Goal: Task Accomplishment & Management: Use online tool/utility

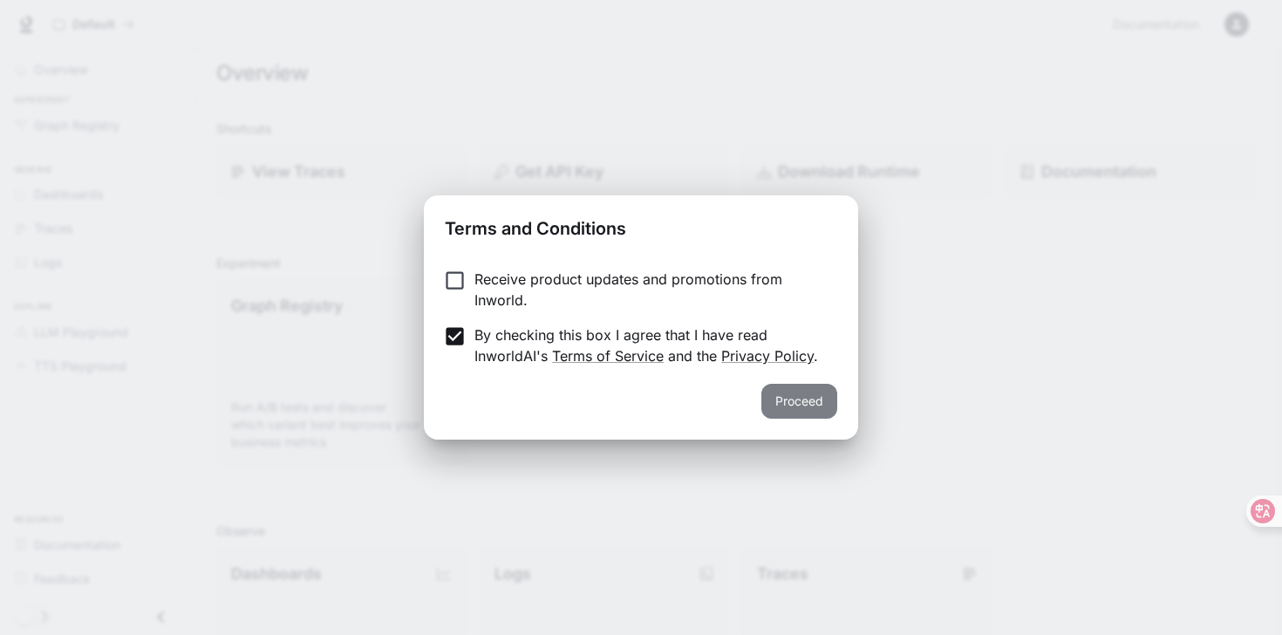
click at [817, 401] on button "Proceed" at bounding box center [799, 401] width 76 height 35
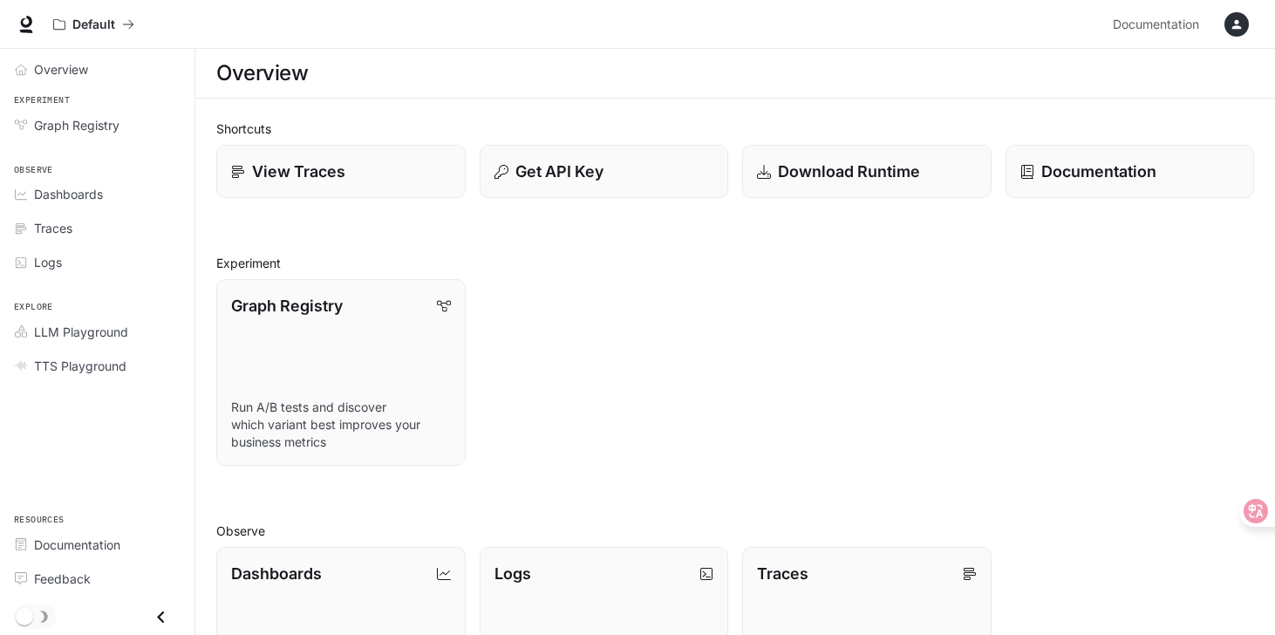
click at [1243, 28] on icon "button" at bounding box center [1237, 24] width 14 height 14
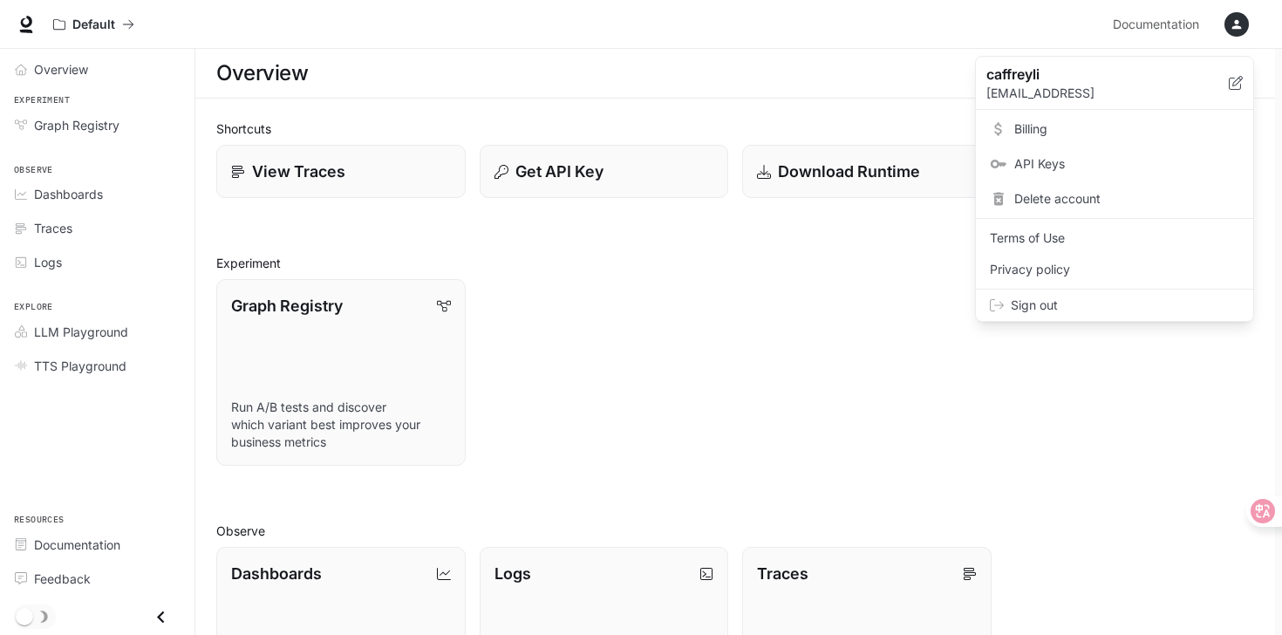
click at [773, 388] on div at bounding box center [641, 317] width 1282 height 635
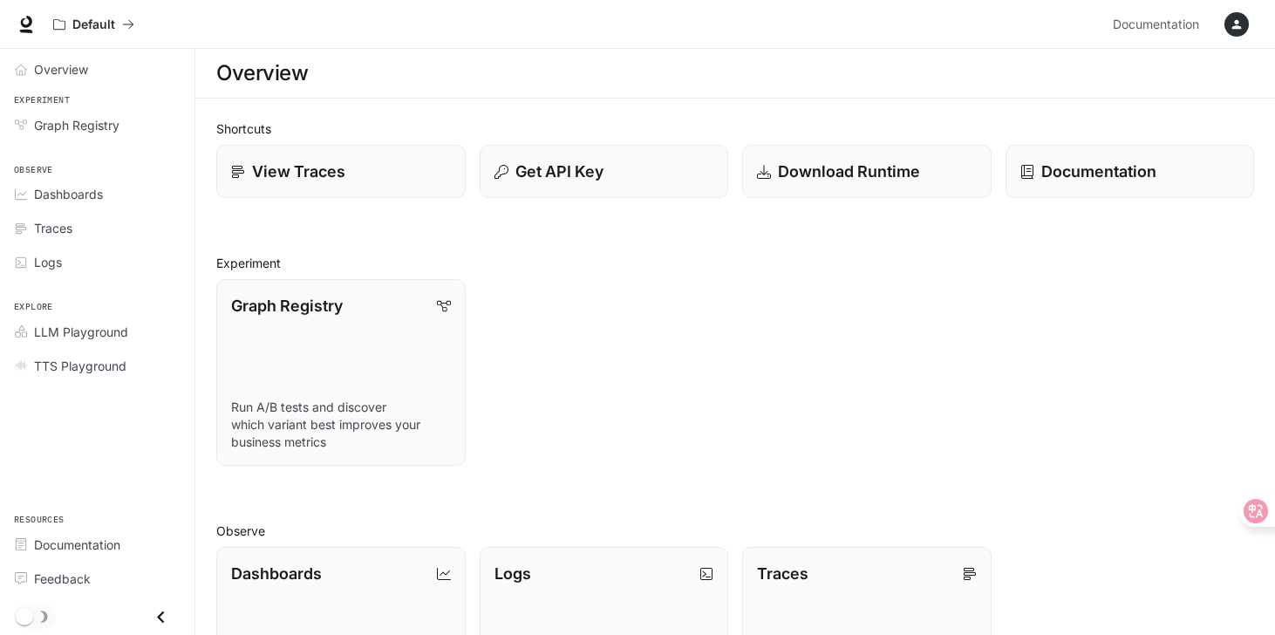
click at [1241, 22] on icon "button" at bounding box center [1237, 24] width 14 height 14
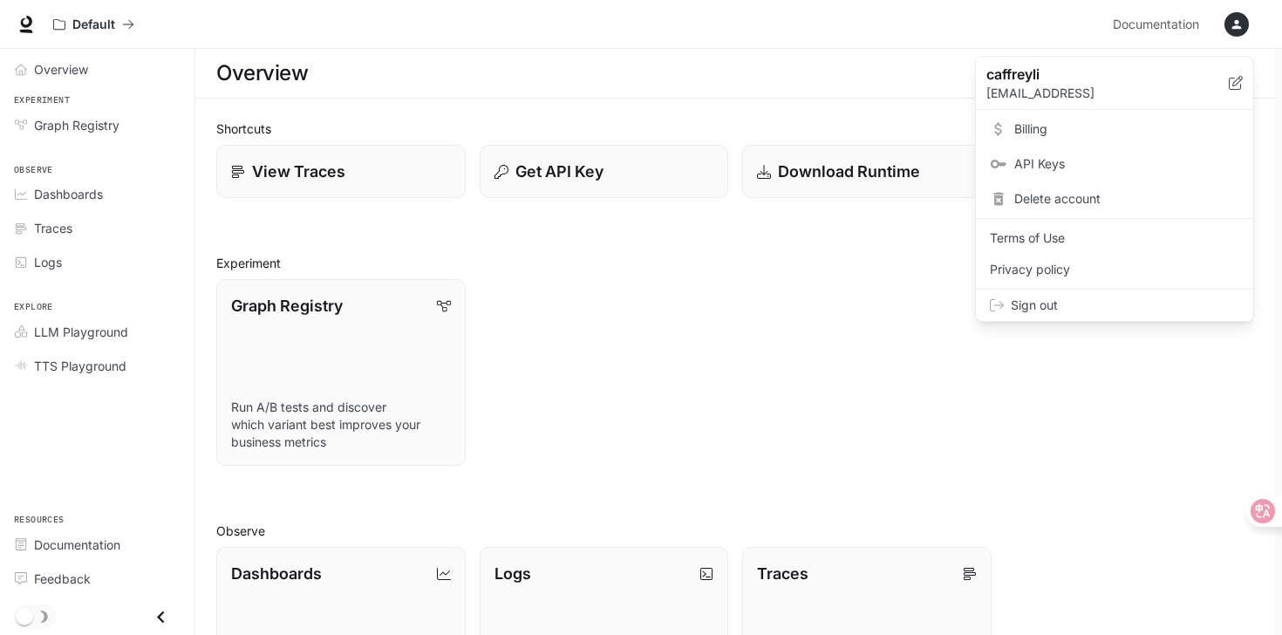
click at [1040, 135] on span "Billing" at bounding box center [1126, 128] width 225 height 17
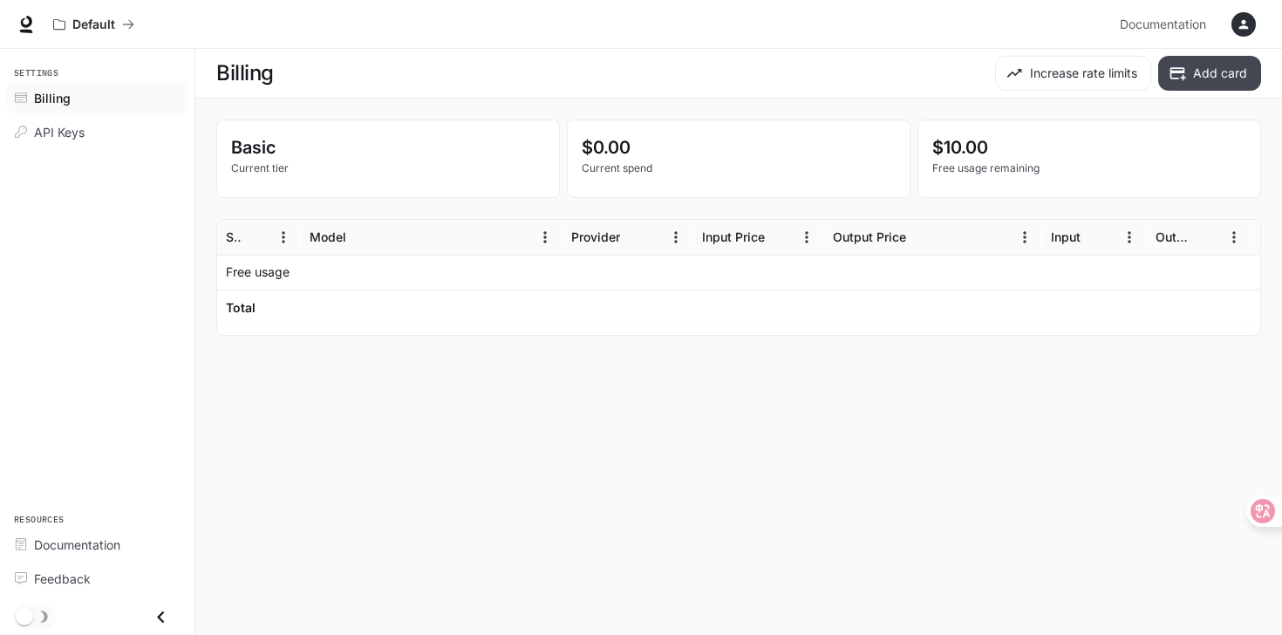
click at [1179, 72] on icon "button" at bounding box center [1178, 73] width 16 height 13
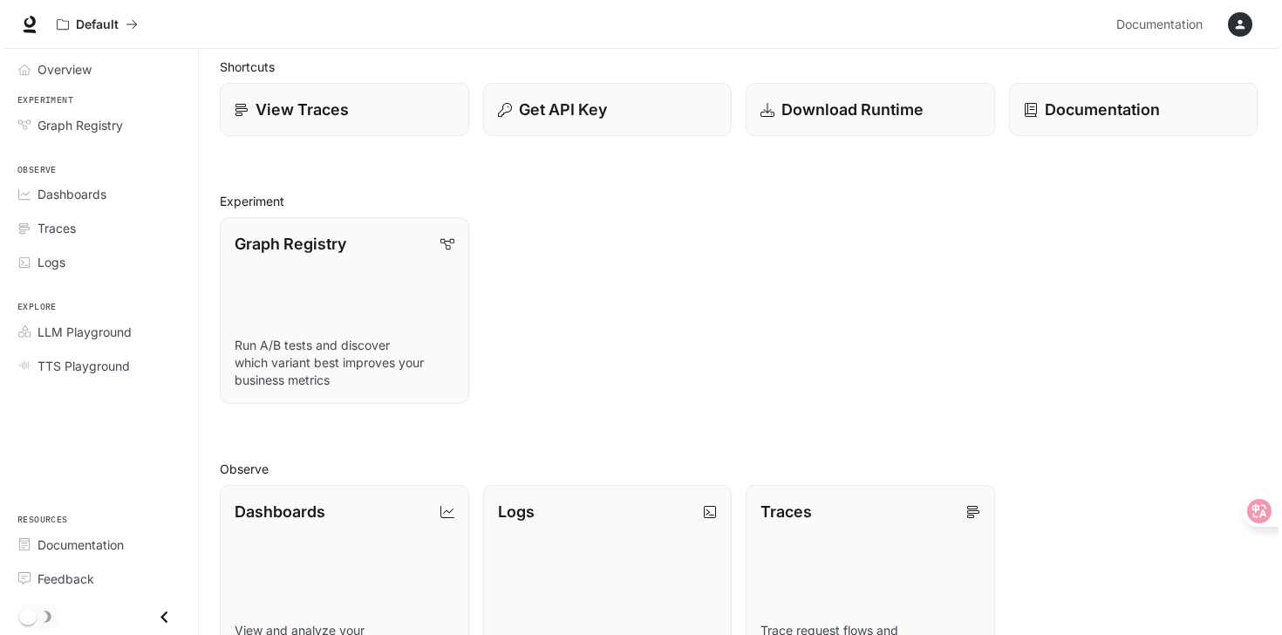
scroll to position [68, 0]
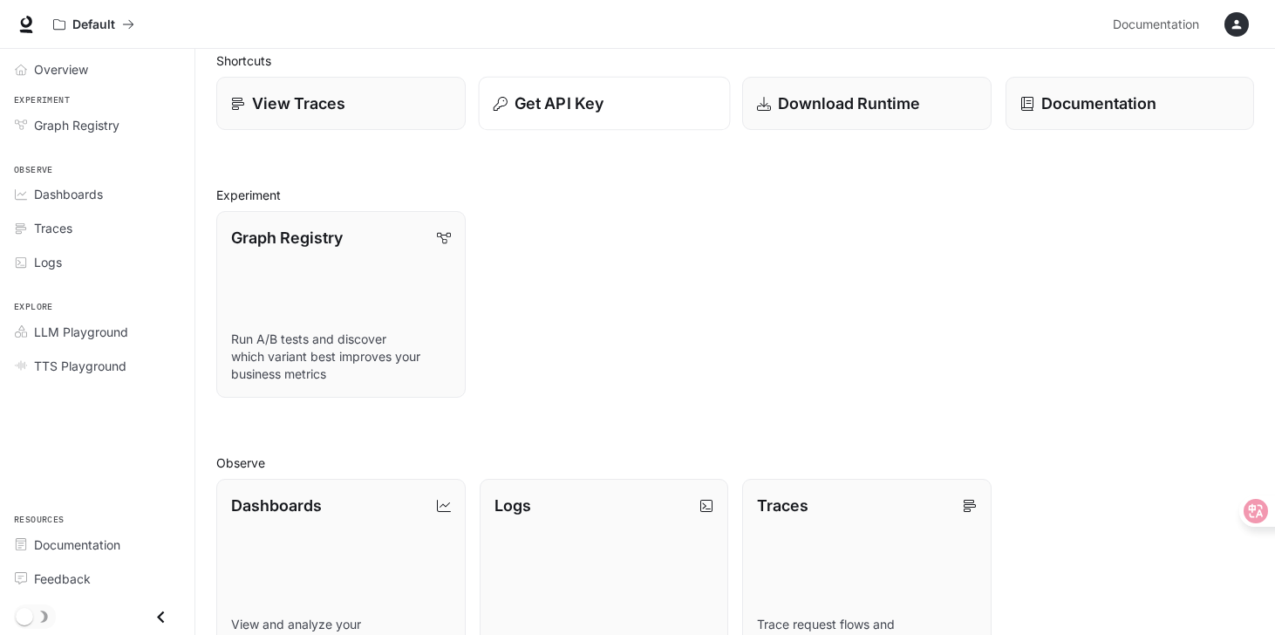
click at [632, 86] on button "Get API Key" at bounding box center [603, 104] width 251 height 54
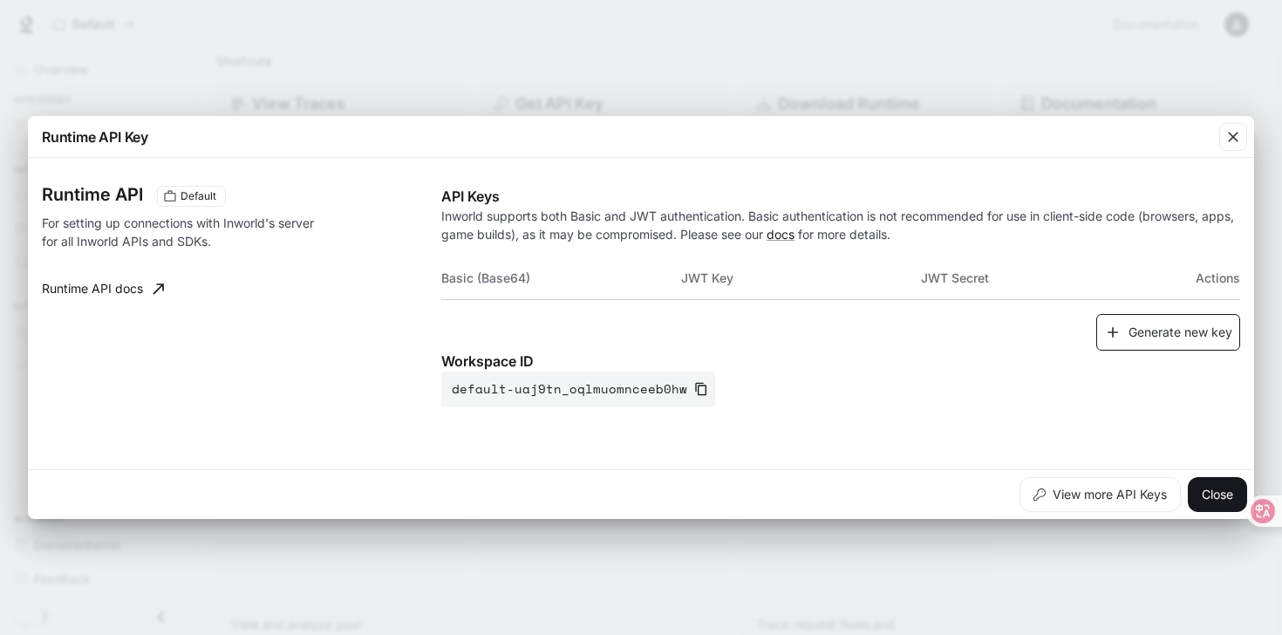
click at [1190, 332] on button "Generate new key" at bounding box center [1168, 332] width 144 height 37
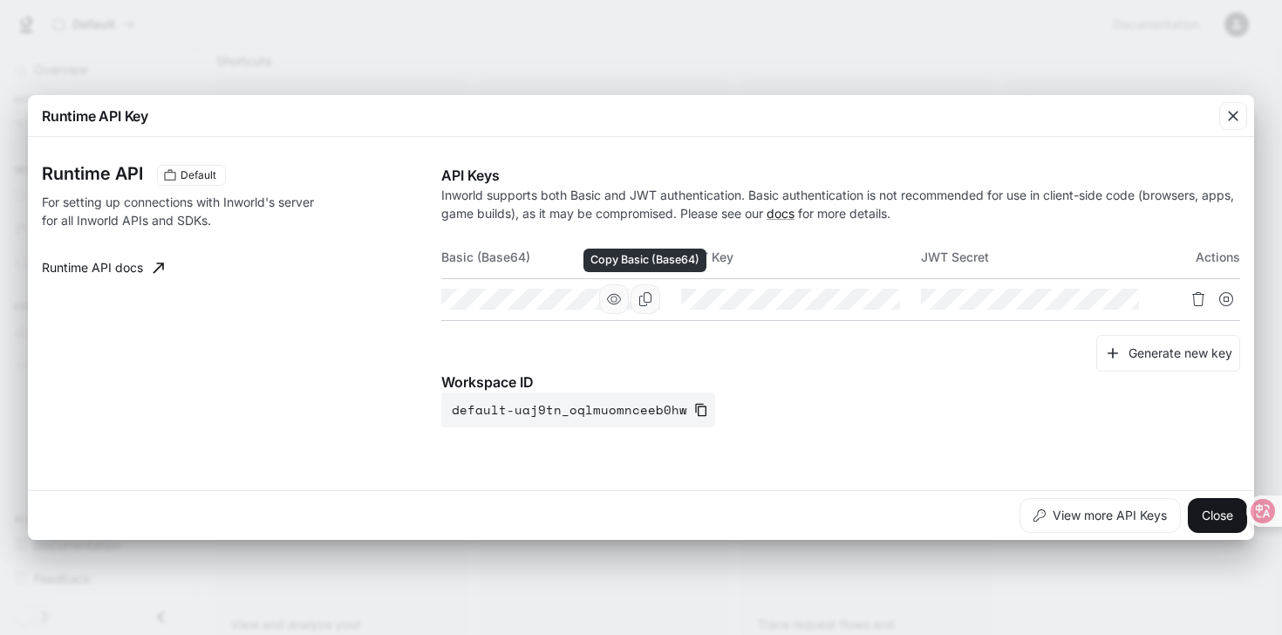
click at [646, 302] on icon "Copy Basic (Base64)" at bounding box center [645, 299] width 12 height 14
